Goal: Navigation & Orientation: Find specific page/section

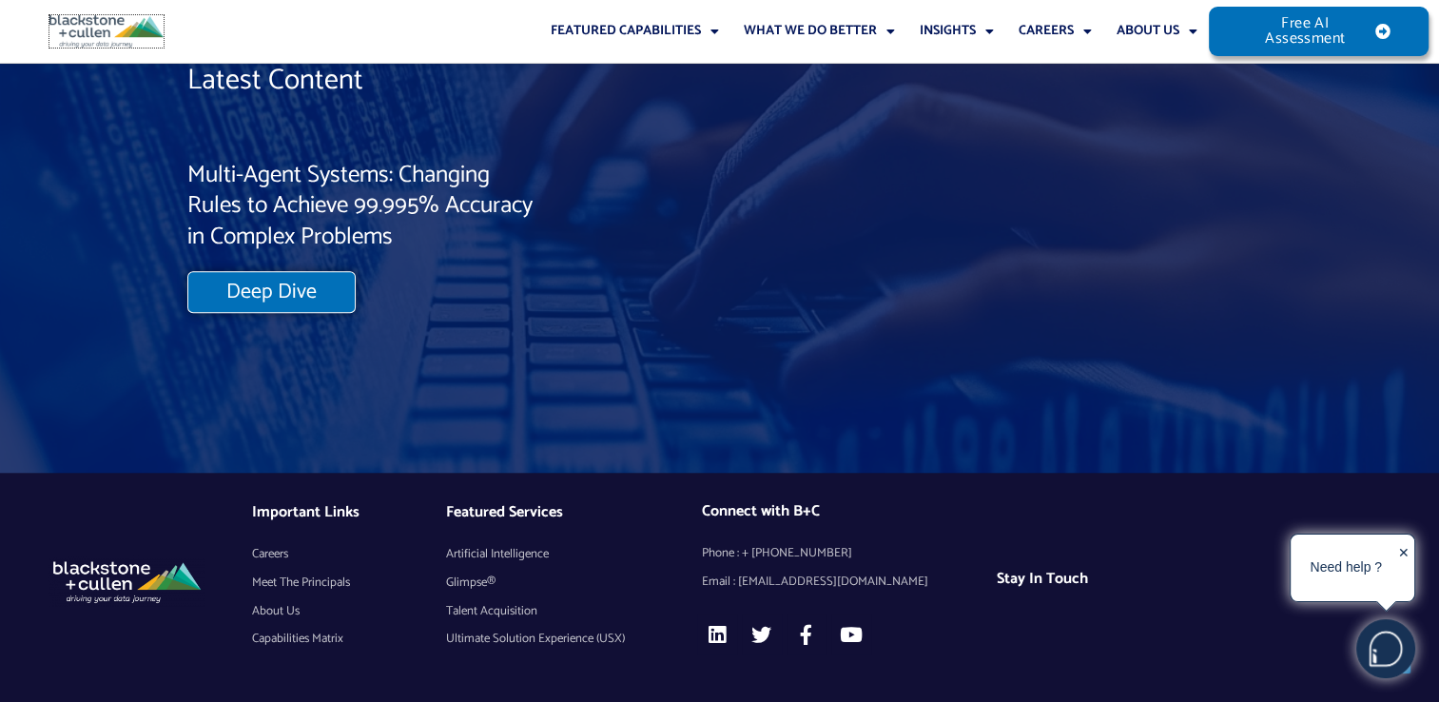
scroll to position [16243, 0]
click at [1151, 67] on link "Our People" at bounding box center [1169, 76] width 130 height 27
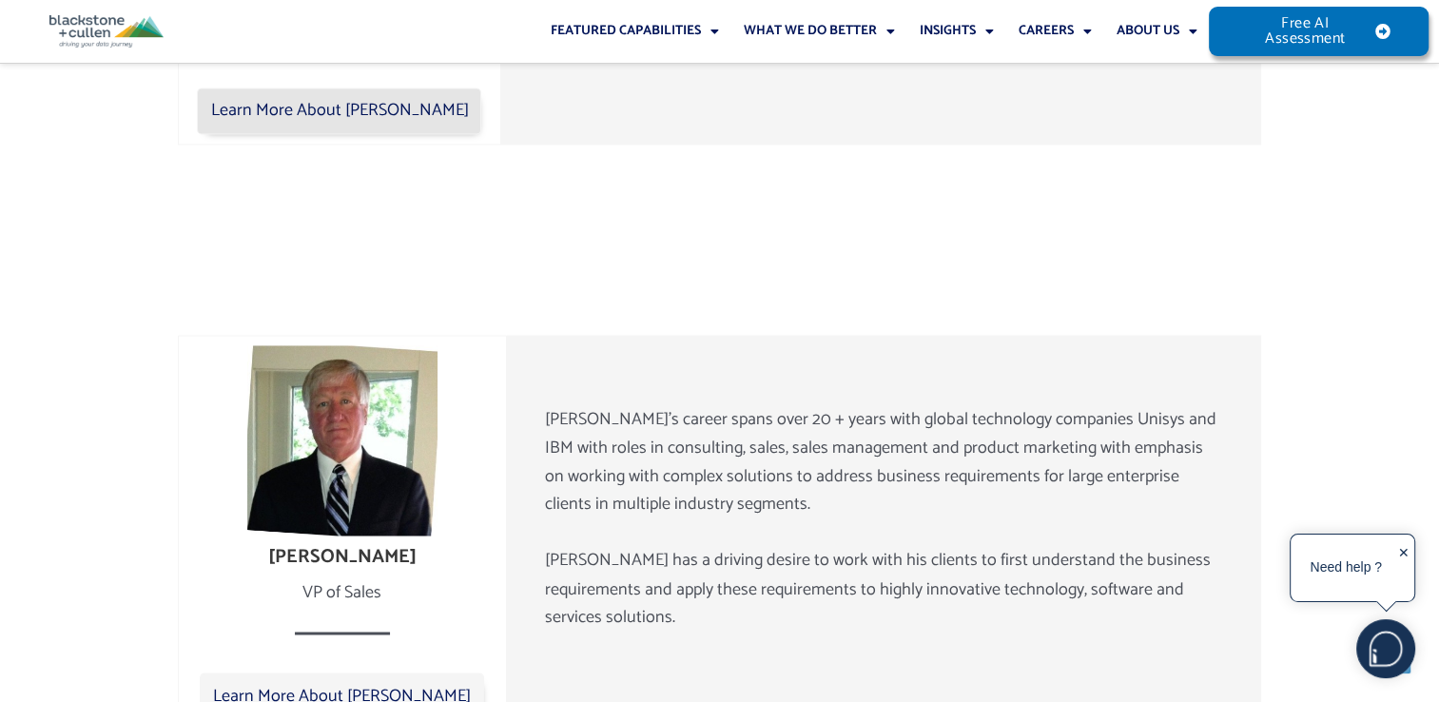
scroll to position [3326, 0]
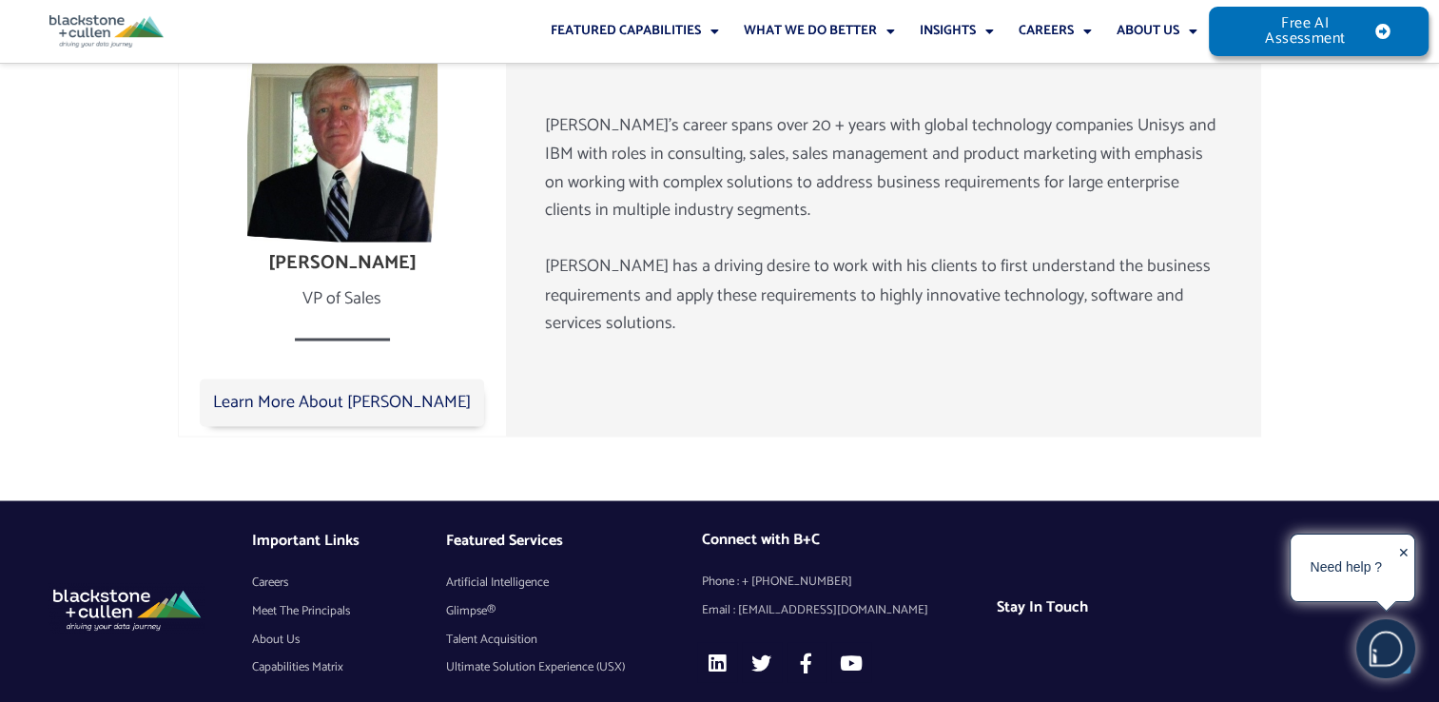
click at [283, 625] on span "About Us" at bounding box center [276, 639] width 48 height 29
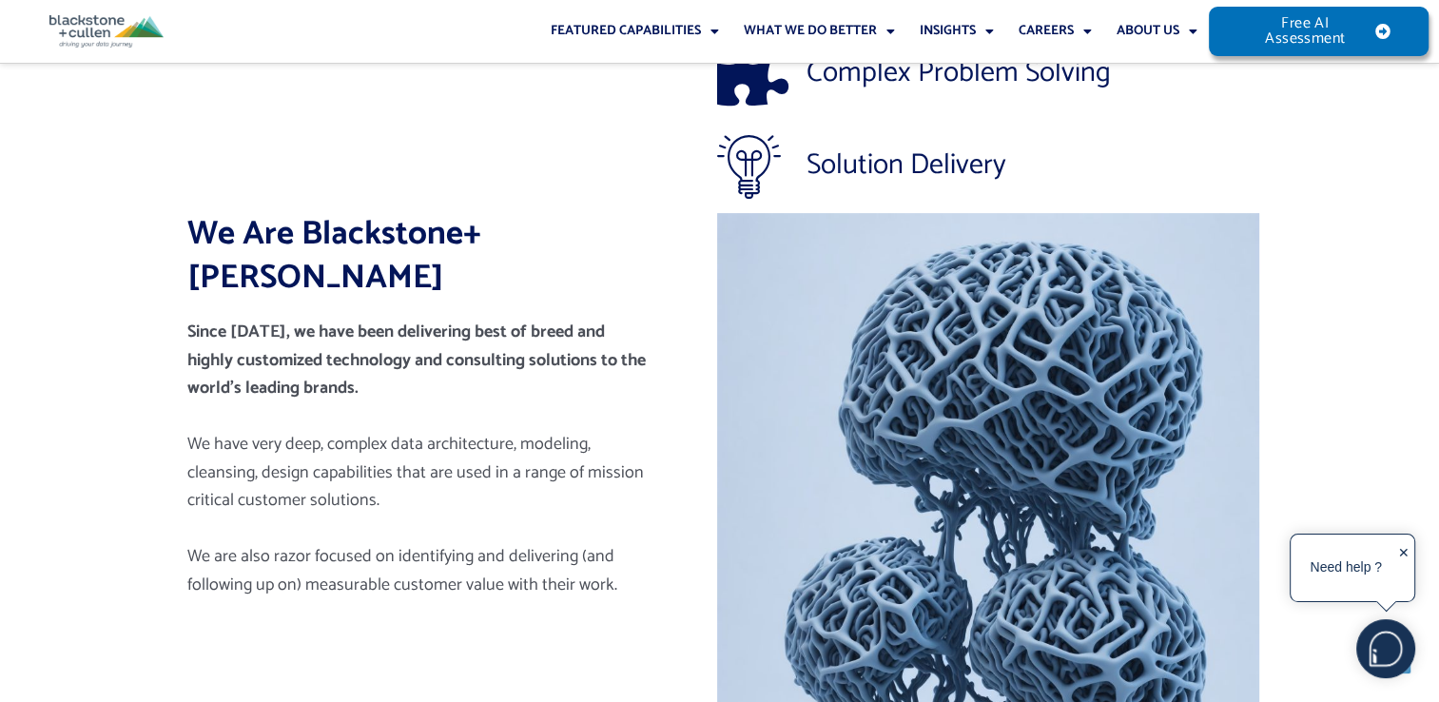
scroll to position [464, 0]
